Goal: Task Accomplishment & Management: Manage account settings

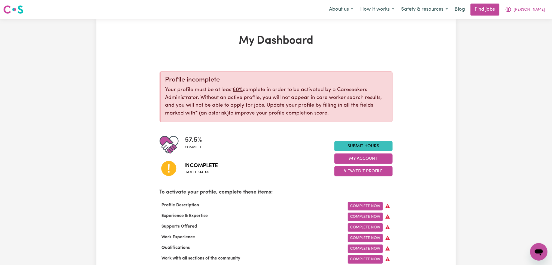
scroll to position [72, 0]
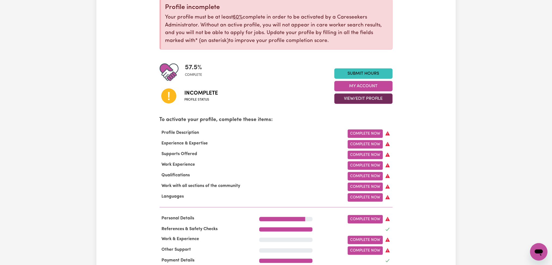
click at [355, 99] on button "View/Edit Profile" at bounding box center [364, 98] width 58 height 10
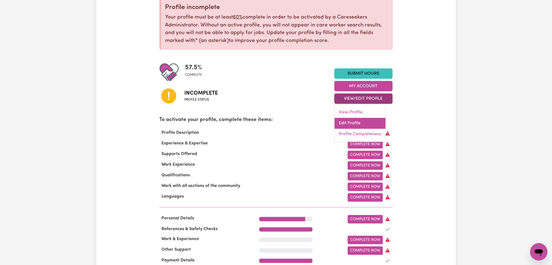
click at [347, 124] on link "Edit Profile" at bounding box center [360, 123] width 51 height 11
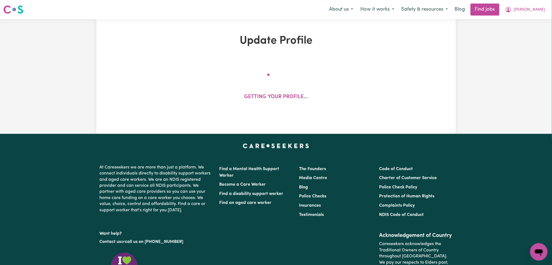
select select "[DEMOGRAPHIC_DATA]"
select select "[DEMOGRAPHIC_DATA] Citizen"
select select "Studying a healthcare related degree or qualification"
select select "55"
select select "65"
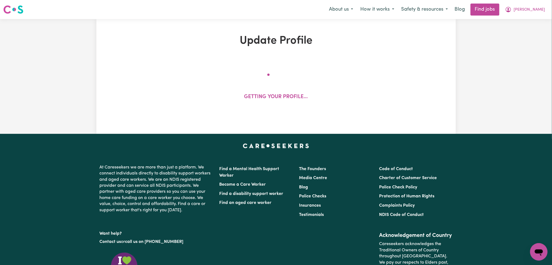
select select "75"
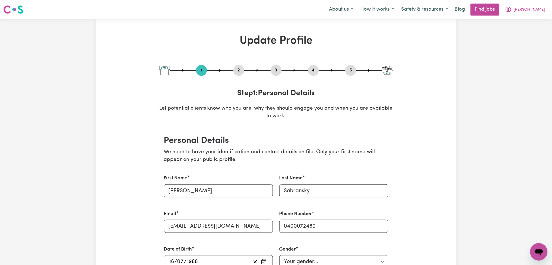
click at [238, 71] on button "2" at bounding box center [239, 70] width 11 height 7
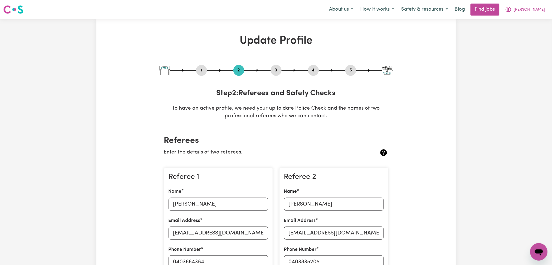
click at [352, 71] on button "5" at bounding box center [351, 70] width 11 height 7
select select "I am providing services privately on my own"
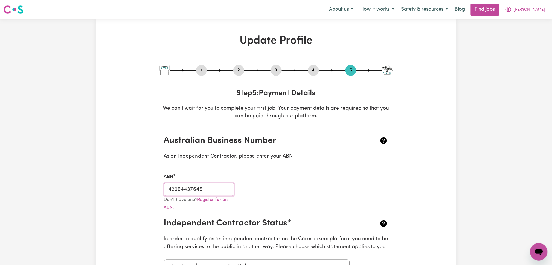
click at [197, 192] on input "42964437646" at bounding box center [199, 189] width 71 height 13
click at [534, 10] on button "[PERSON_NAME]" at bounding box center [525, 9] width 47 height 11
click at [524, 28] on link "My Dashboard" at bounding box center [527, 31] width 43 height 10
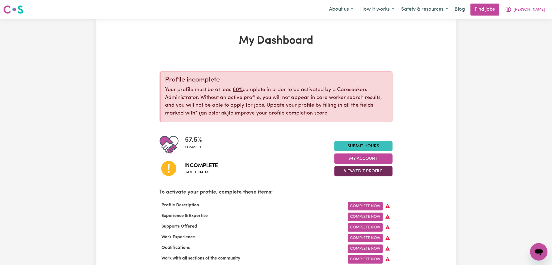
click at [351, 170] on button "View/Edit Profile" at bounding box center [364, 171] width 58 height 10
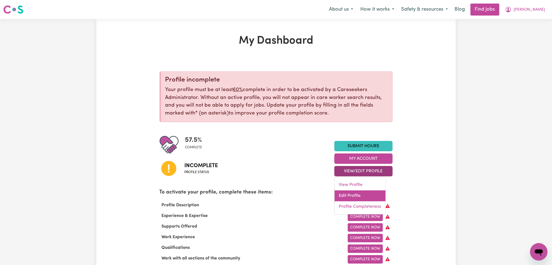
click at [347, 198] on link "Edit Profile" at bounding box center [360, 196] width 51 height 11
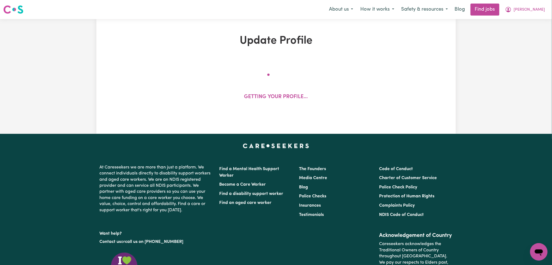
select select "[DEMOGRAPHIC_DATA]"
select select "[DEMOGRAPHIC_DATA] Citizen"
select select "Studying a healthcare related degree or qualification"
select select "55"
select select "65"
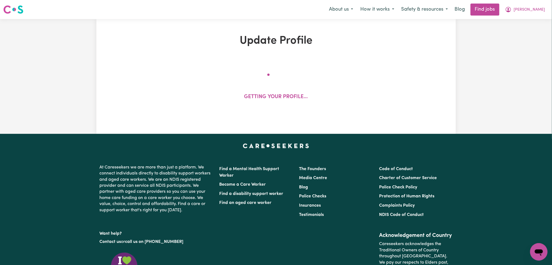
select select "75"
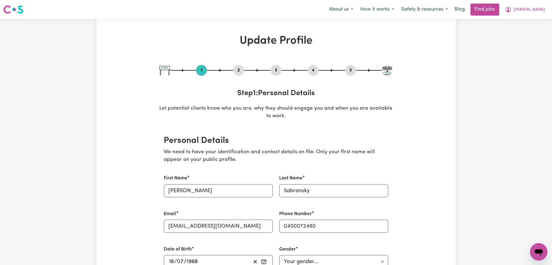
click at [354, 70] on button "5" at bounding box center [351, 70] width 11 height 7
select select "I am providing services privately on my own"
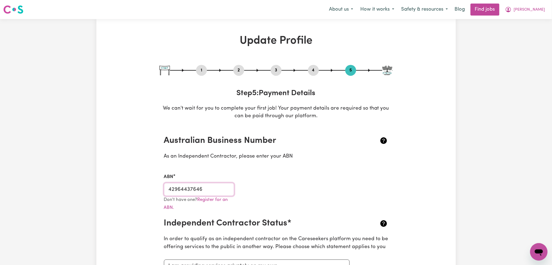
click at [197, 192] on input "42964437646" at bounding box center [199, 189] width 71 height 13
click at [533, 10] on button "[PERSON_NAME]" at bounding box center [525, 9] width 47 height 11
click at [517, 45] on link "Logout" at bounding box center [527, 42] width 43 height 10
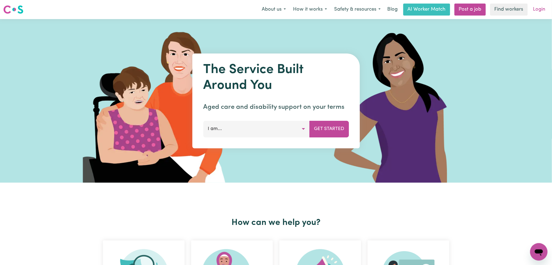
click at [537, 11] on link "Login" at bounding box center [539, 10] width 19 height 12
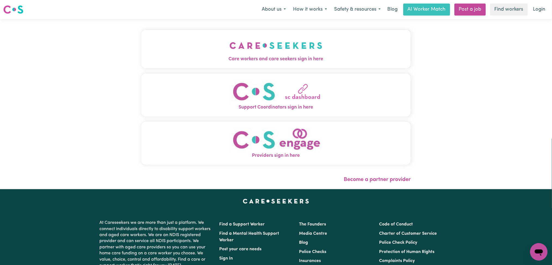
click at [226, 56] on span "Care workers and care seekers sign in here" at bounding box center [276, 59] width 270 height 7
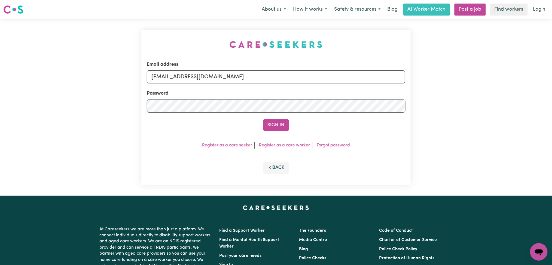
click at [262, 83] on div "Email address [EMAIL_ADDRESS][DOMAIN_NAME]" at bounding box center [276, 72] width 259 height 22
drag, startPoint x: 242, startPoint y: 78, endPoint x: 236, endPoint y: 83, distance: 8.5
click at [238, 81] on input "[EMAIL_ADDRESS][DOMAIN_NAME]" at bounding box center [276, 76] width 259 height 13
drag, startPoint x: 179, startPoint y: 76, endPoint x: 355, endPoint y: 77, distance: 175.5
click at [356, 77] on input "Superuser~[EMAIL_ADDRESS][DOMAIN_NAME]" at bounding box center [276, 76] width 259 height 13
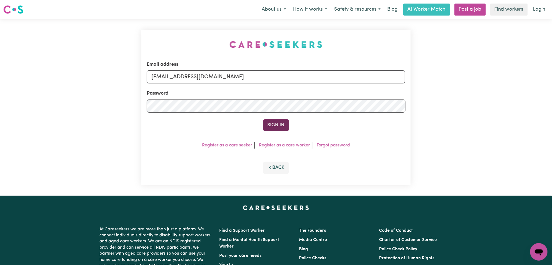
type input "[EMAIL_ADDRESS][DOMAIN_NAME]"
click at [279, 123] on button "Sign In" at bounding box center [276, 125] width 26 height 12
